Goal: Task Accomplishment & Management: Manage account settings

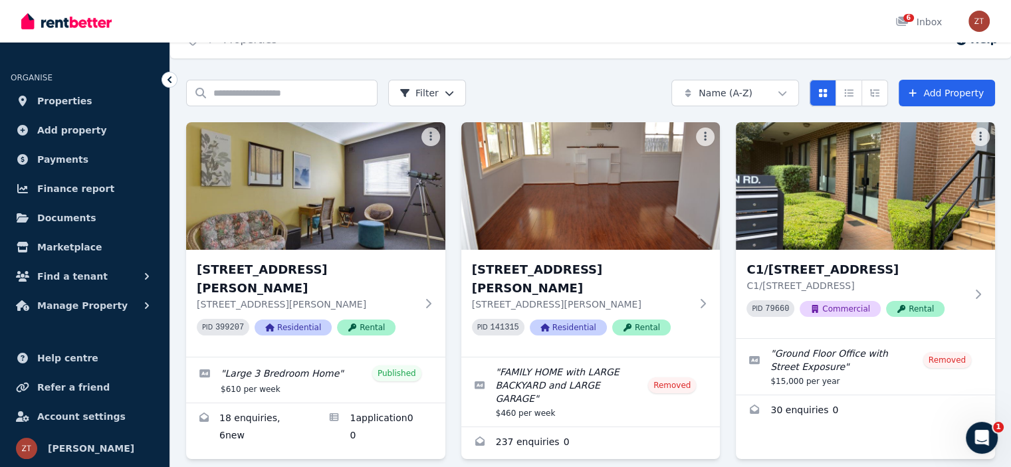
scroll to position [49, 0]
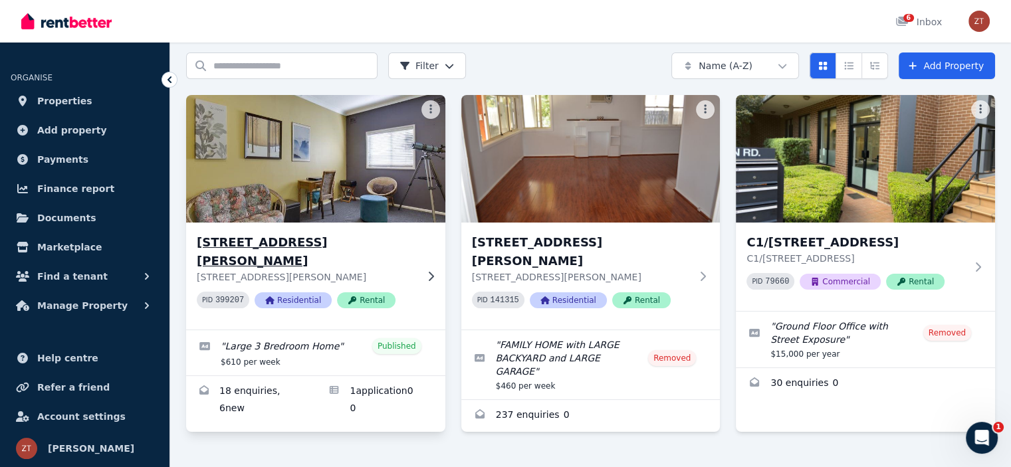
click at [414, 271] on p "[STREET_ADDRESS][PERSON_NAME]" at bounding box center [306, 277] width 219 height 13
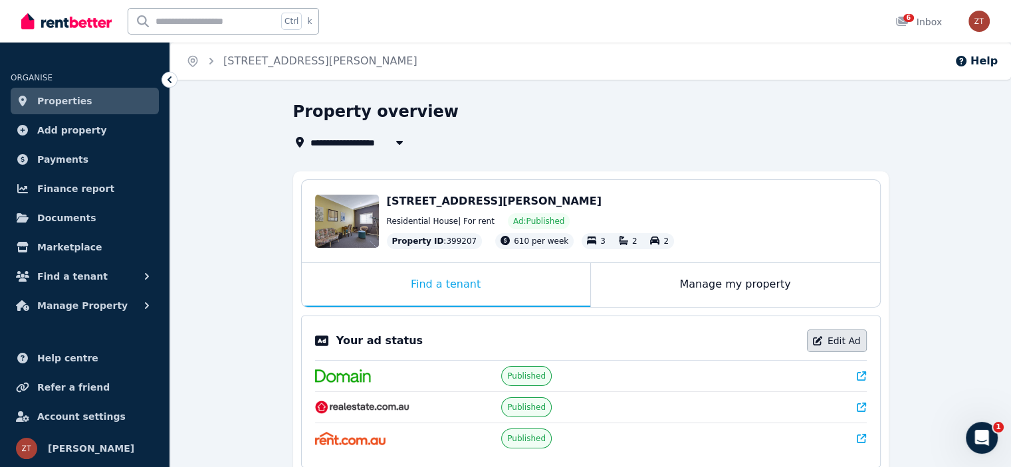
click at [851, 337] on link "Edit Ad" at bounding box center [837, 341] width 60 height 23
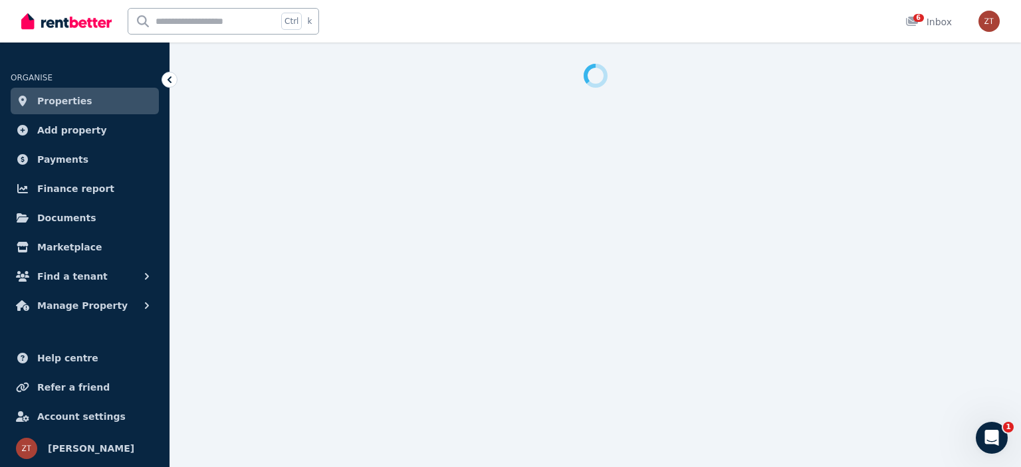
select select "**********"
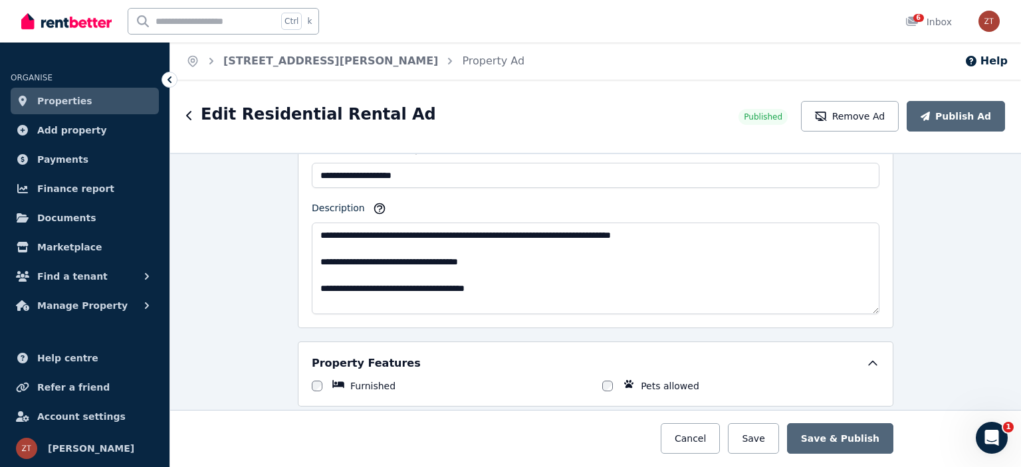
scroll to position [859, 0]
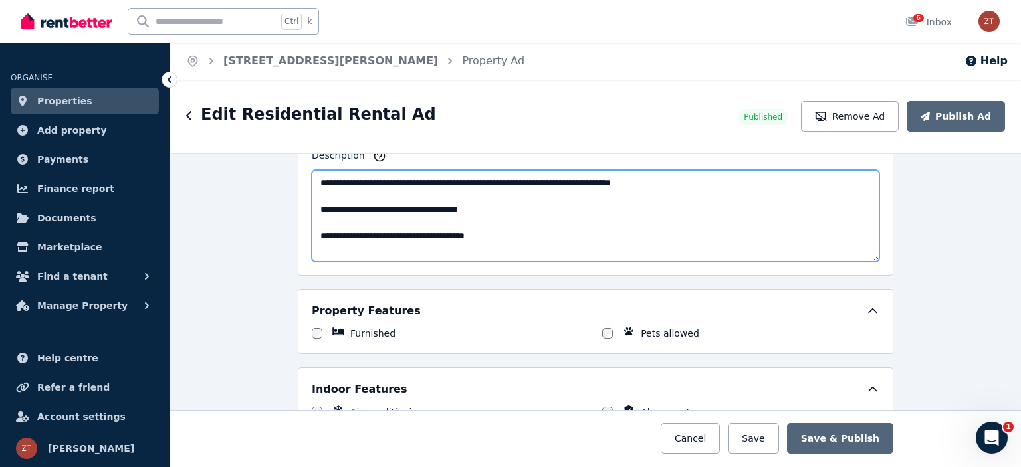
click at [496, 236] on textarea "**********" at bounding box center [596, 216] width 568 height 92
click at [530, 204] on textarea "**********" at bounding box center [596, 216] width 568 height 92
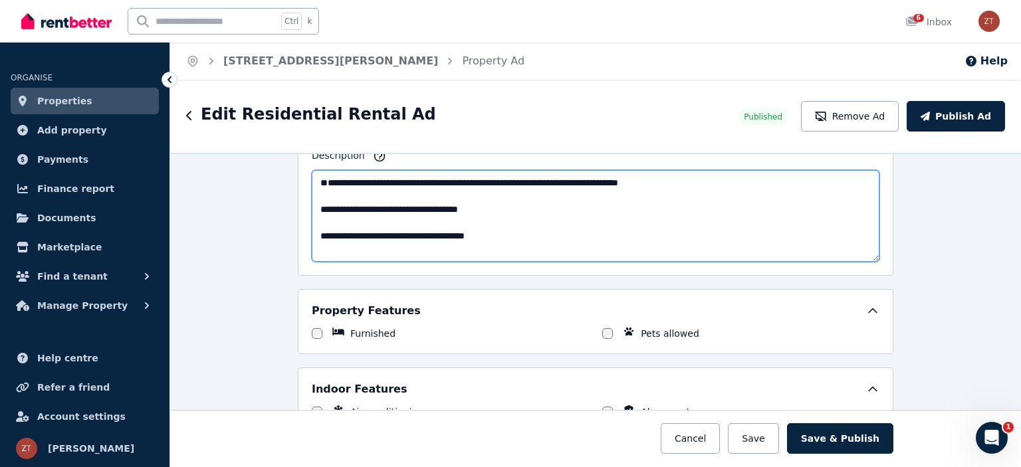
paste textarea "**********"
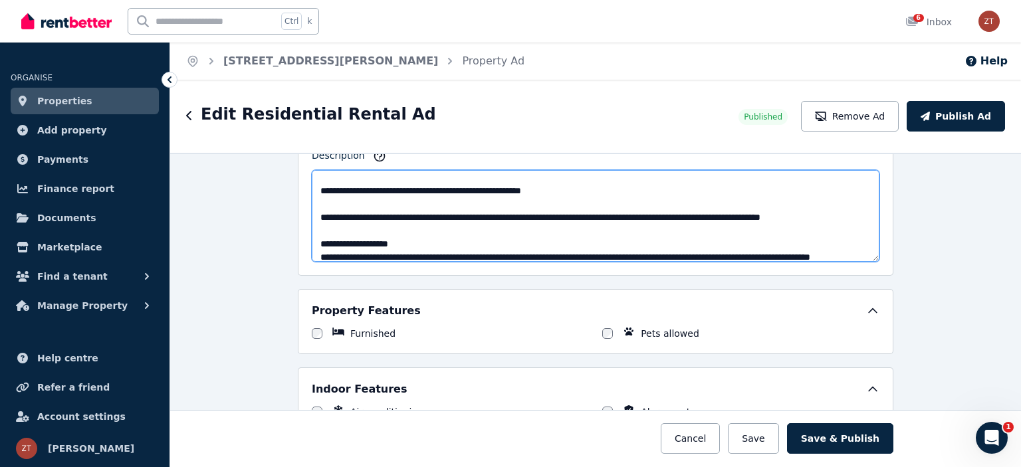
scroll to position [5, 0]
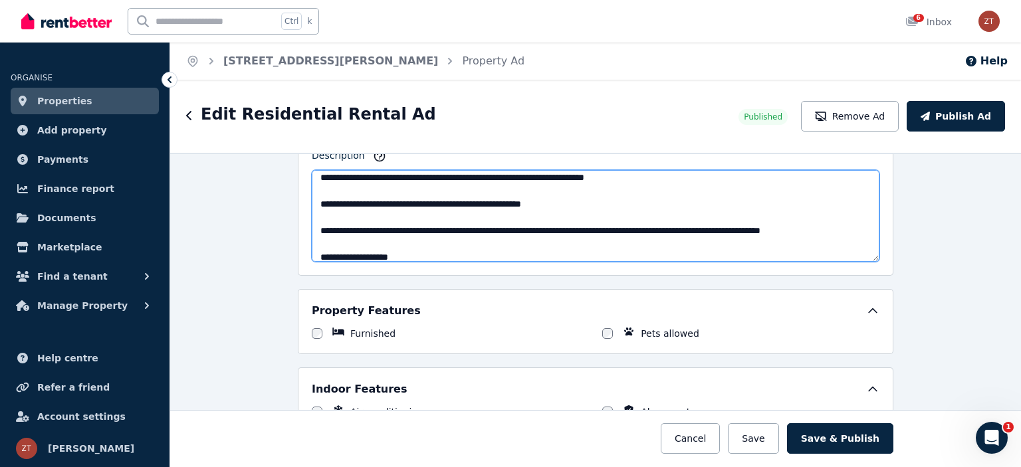
click at [574, 171] on textarea "Description" at bounding box center [596, 216] width 568 height 92
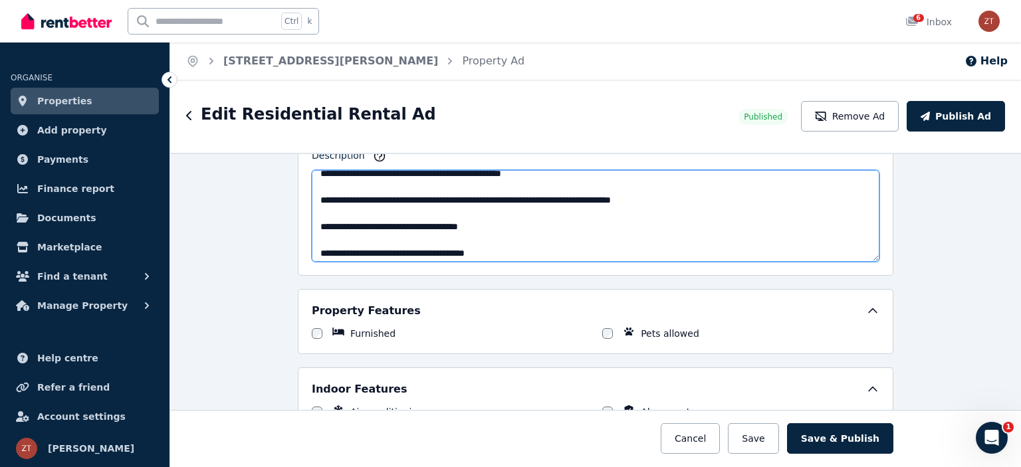
scroll to position [202, 0]
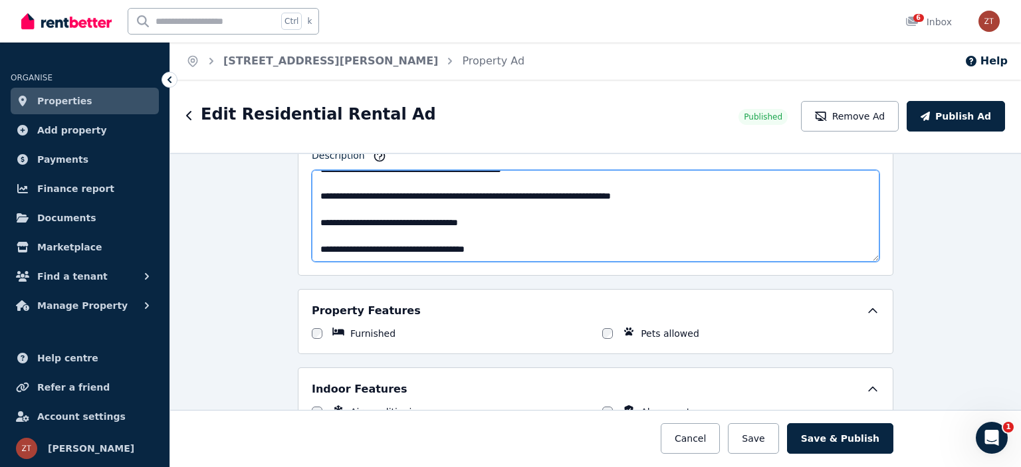
click at [550, 223] on textarea "Description" at bounding box center [596, 216] width 568 height 92
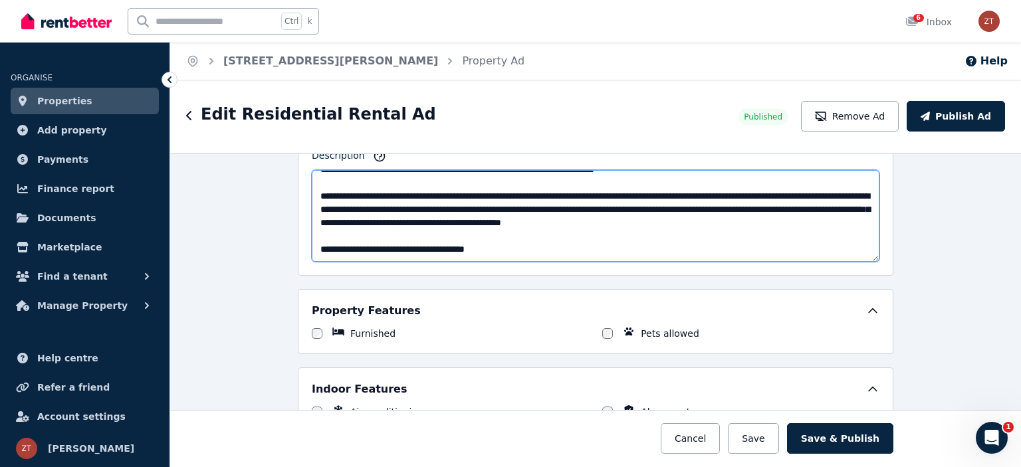
scroll to position [160, 0]
click at [538, 244] on textarea "Description" at bounding box center [596, 216] width 568 height 92
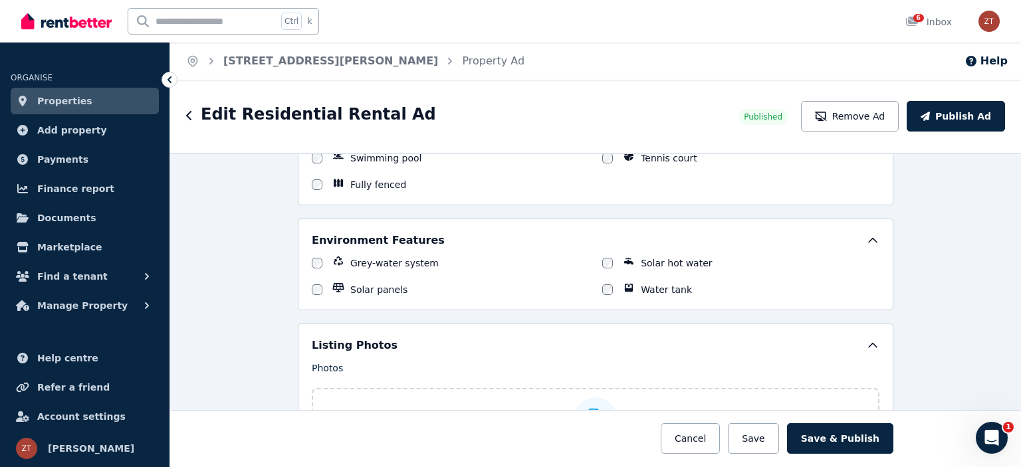
scroll to position [1410, 0]
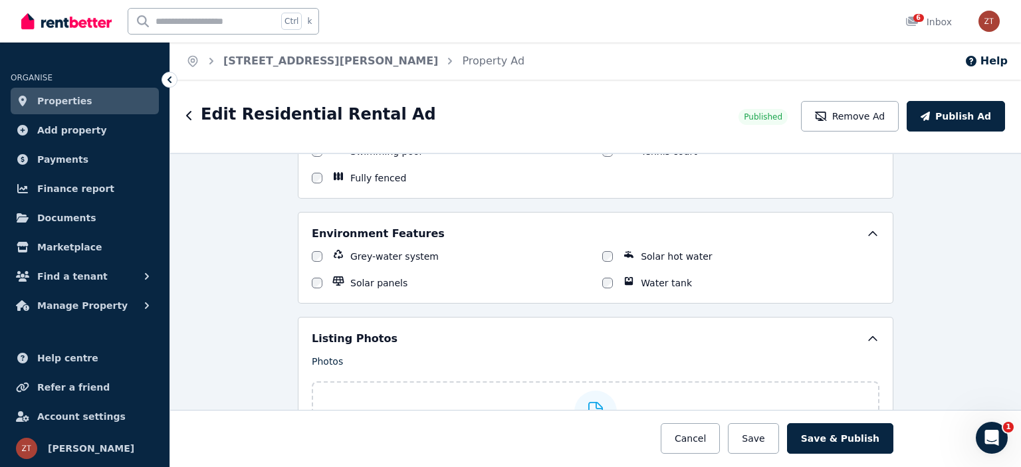
type textarea "**********"
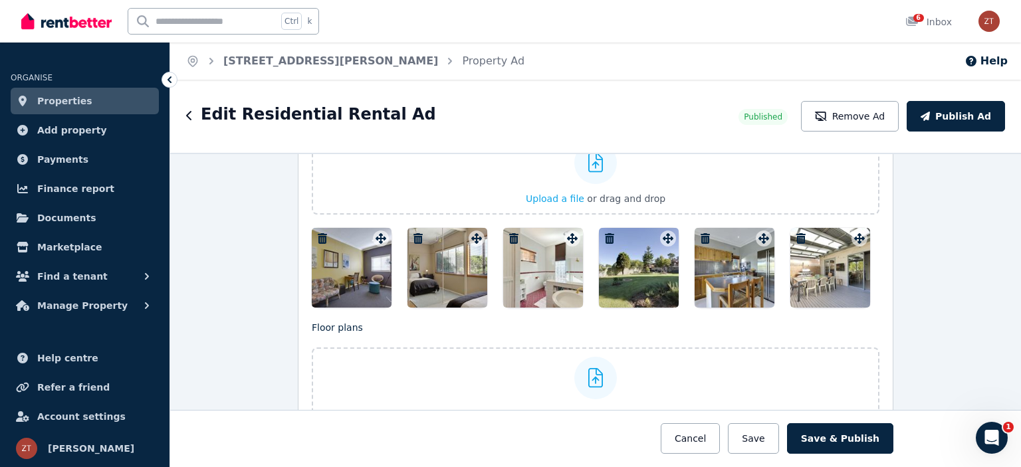
scroll to position [1692, 0]
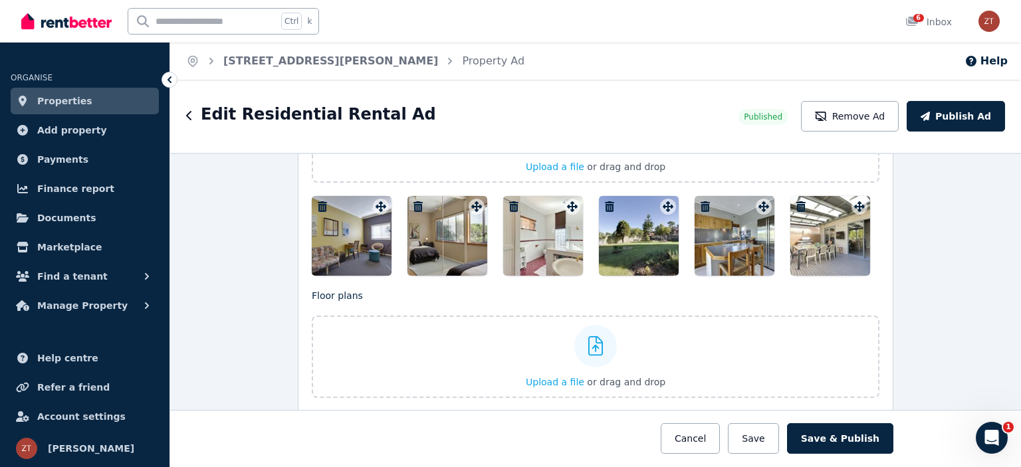
click at [317, 201] on icon "button" at bounding box center [322, 206] width 13 height 11
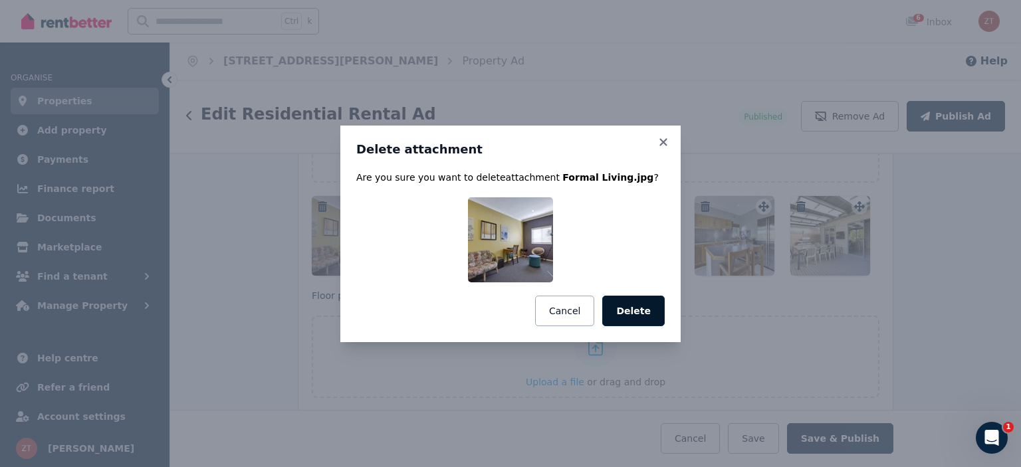
click at [643, 318] on button "Delete" at bounding box center [633, 311] width 62 height 31
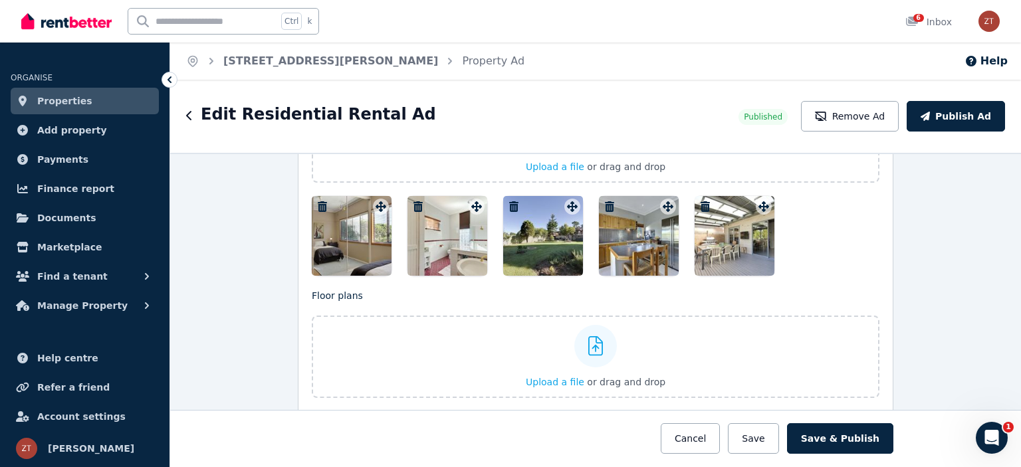
click at [316, 201] on icon "button" at bounding box center [322, 206] width 13 height 11
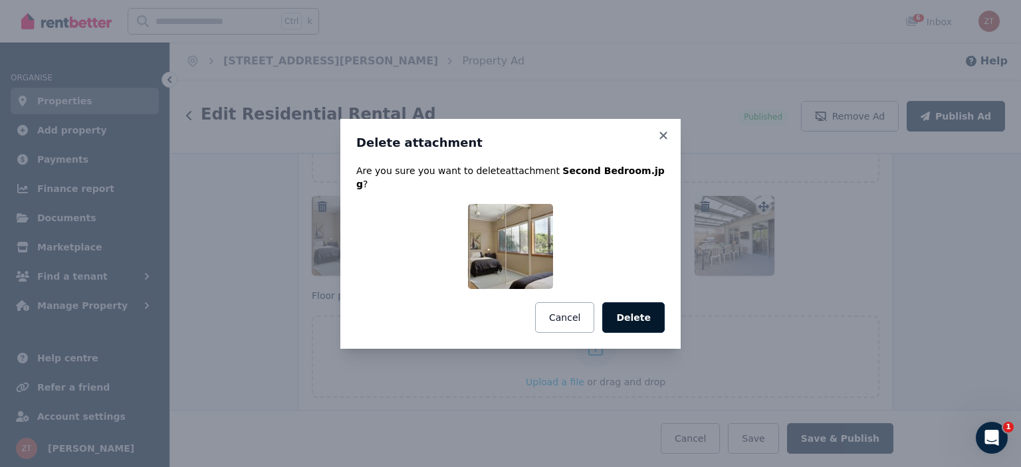
click at [629, 310] on button "Delete" at bounding box center [633, 317] width 62 height 31
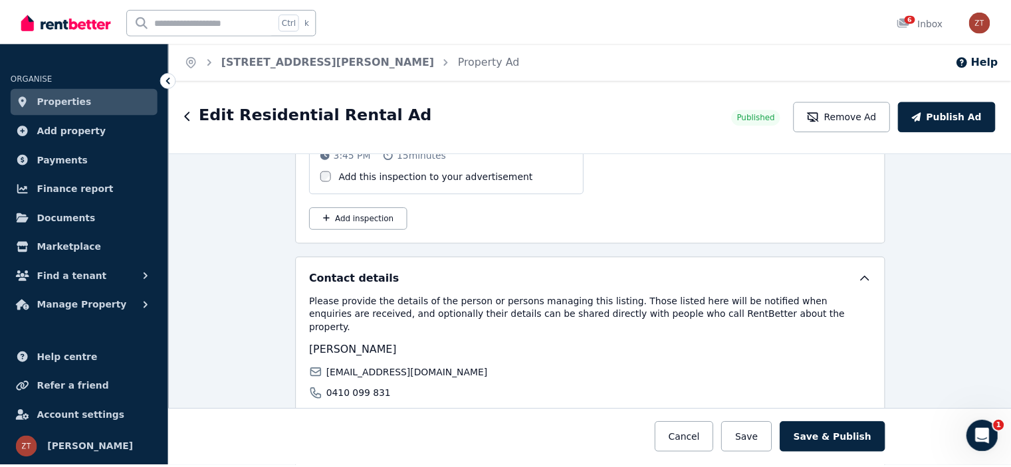
scroll to position [2302, 0]
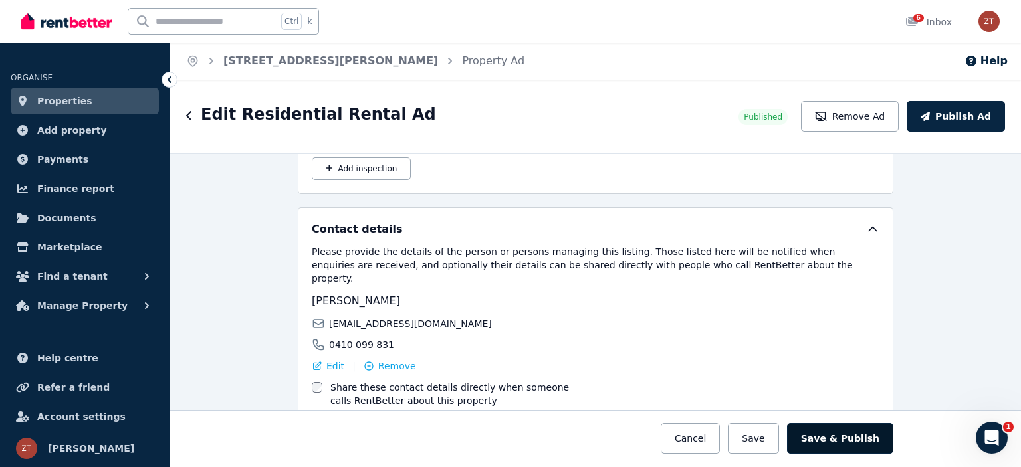
click at [859, 442] on button "Save & Publish" at bounding box center [840, 438] width 106 height 31
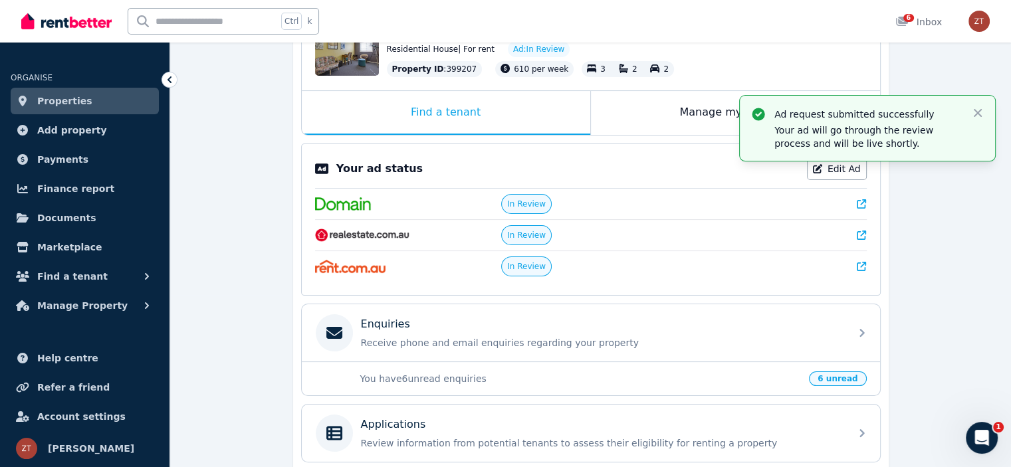
scroll to position [171, 0]
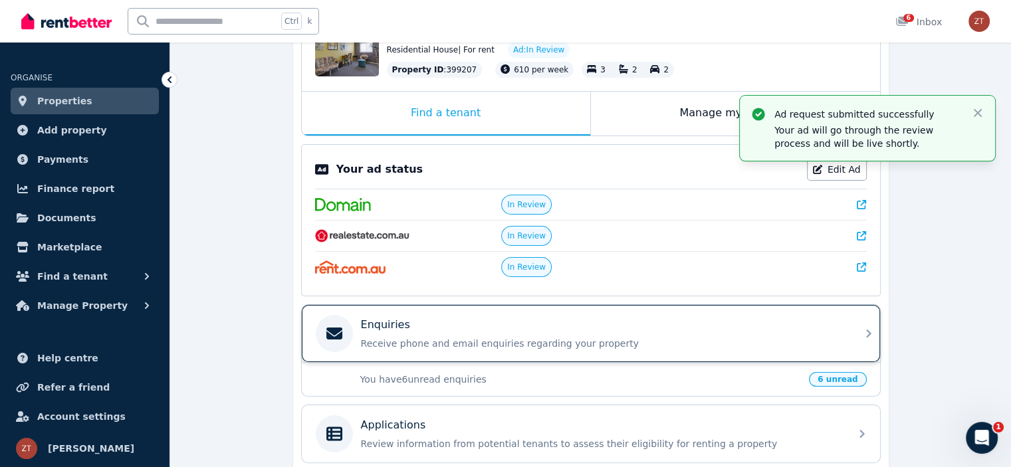
click at [818, 330] on div "Enquiries Receive phone and email enquiries regarding your property" at bounding box center [601, 333] width 481 height 33
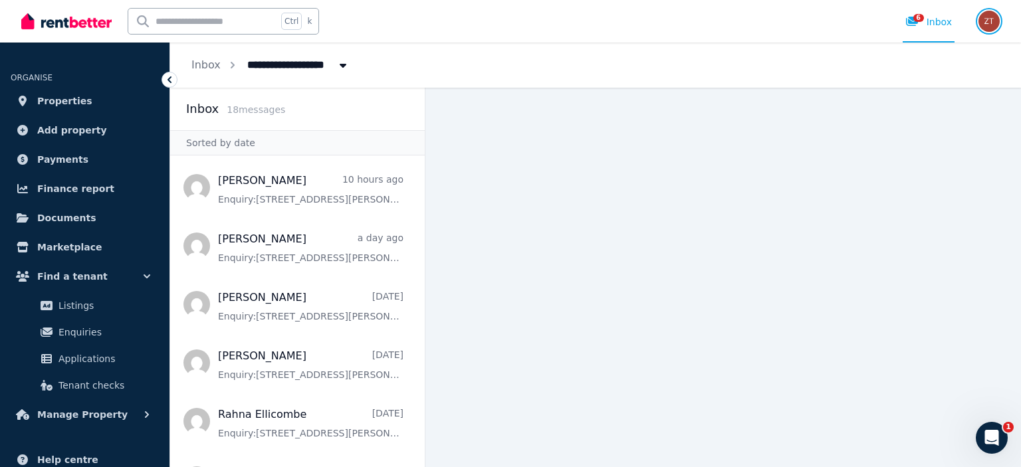
click at [984, 26] on img "button" at bounding box center [988, 21] width 21 height 21
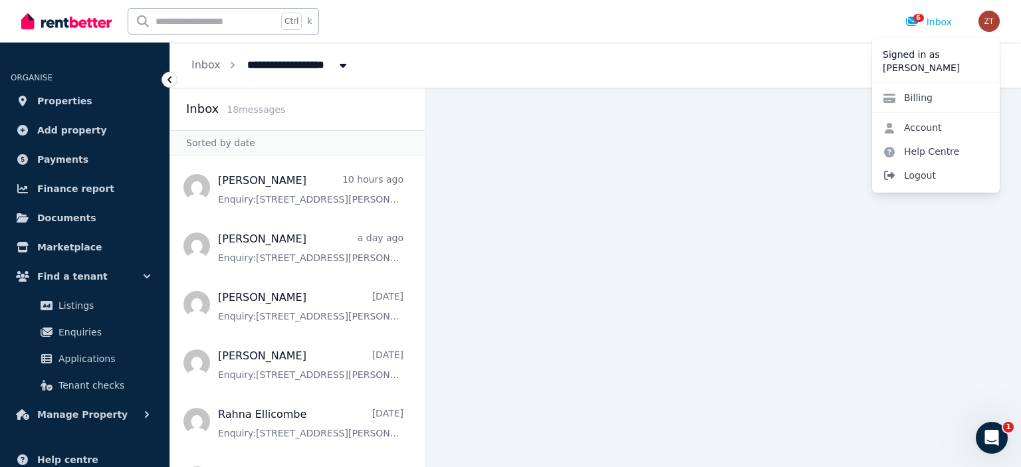
click at [911, 169] on span "Logout" at bounding box center [936, 176] width 128 height 24
